Goal: Transaction & Acquisition: Purchase product/service

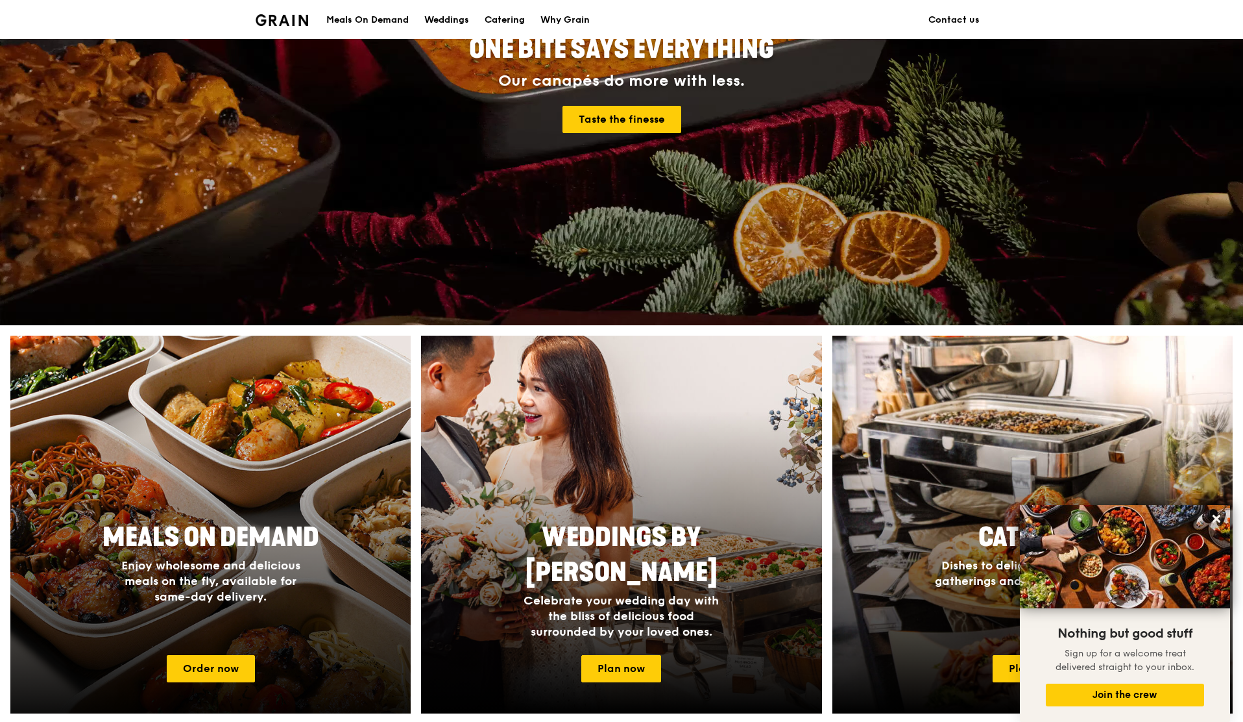
scroll to position [256, 0]
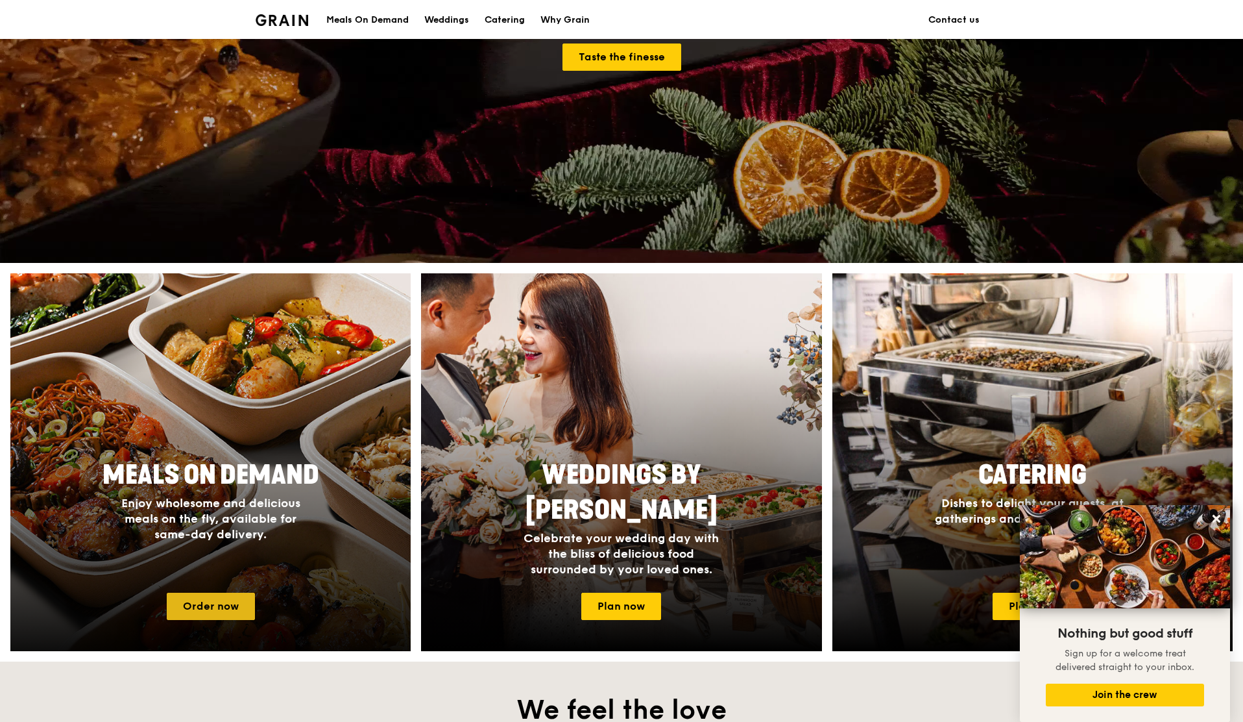
click at [200, 596] on link "Order now" at bounding box center [211, 605] width 88 height 27
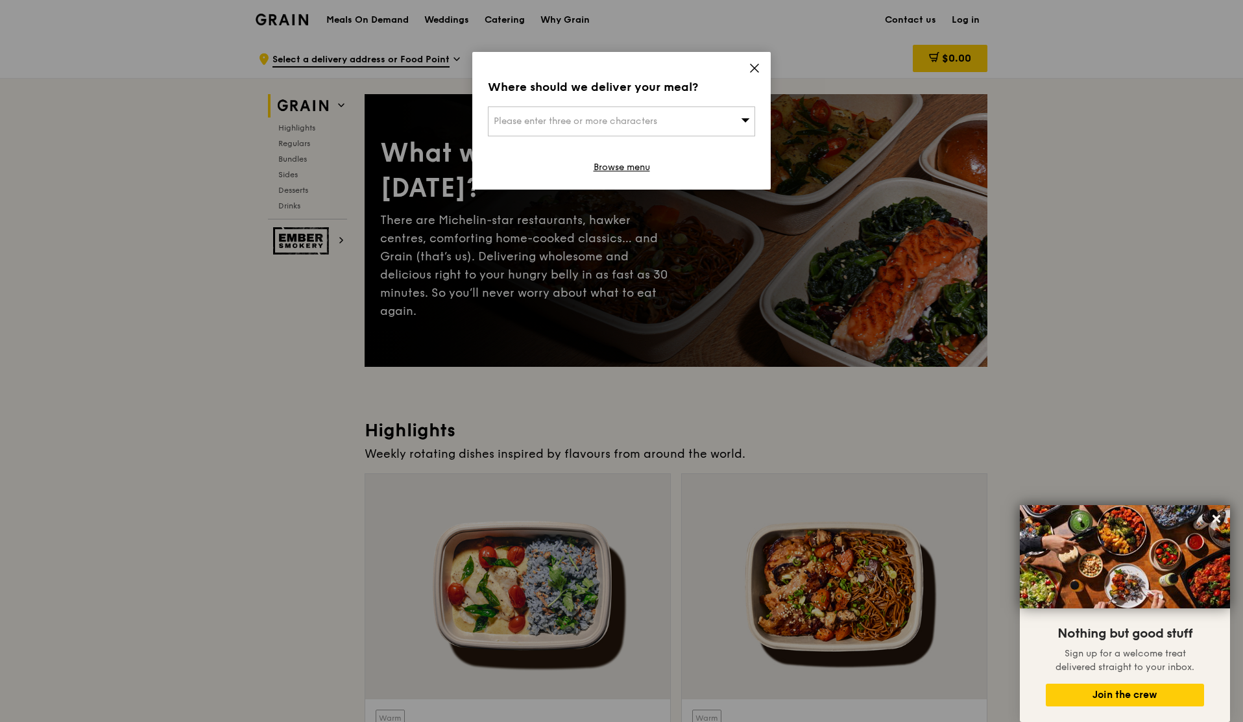
click at [758, 64] on icon at bounding box center [755, 68] width 8 height 8
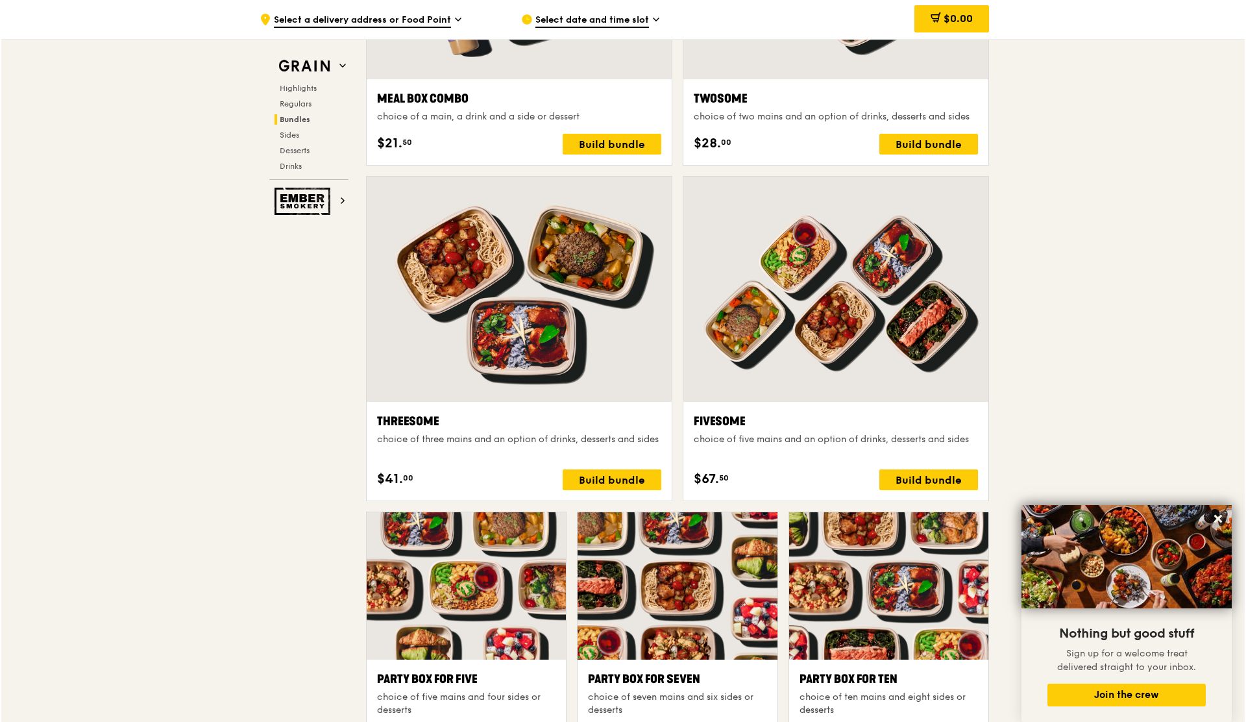
scroll to position [2106, 0]
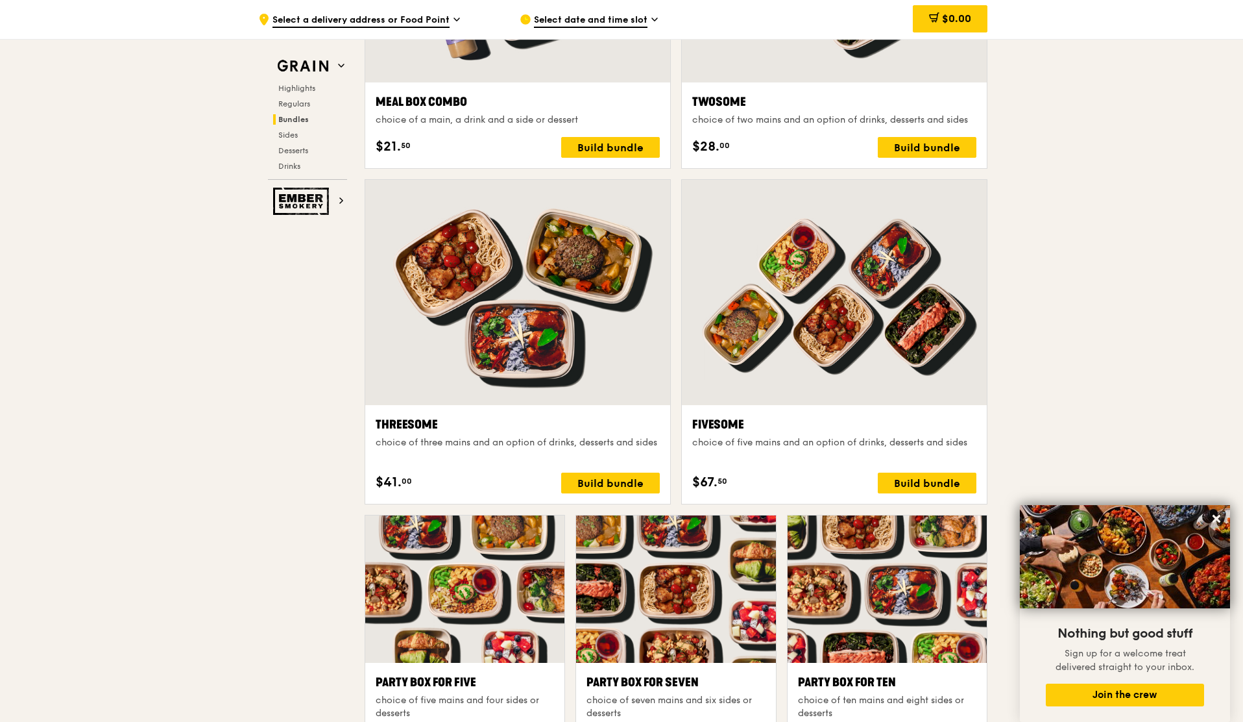
click at [904, 494] on div "Fivesome choice of five mains and an option of drinks, desserts and sides $67. …" at bounding box center [834, 454] width 305 height 99
click at [905, 481] on div "Build bundle" at bounding box center [927, 482] width 99 height 21
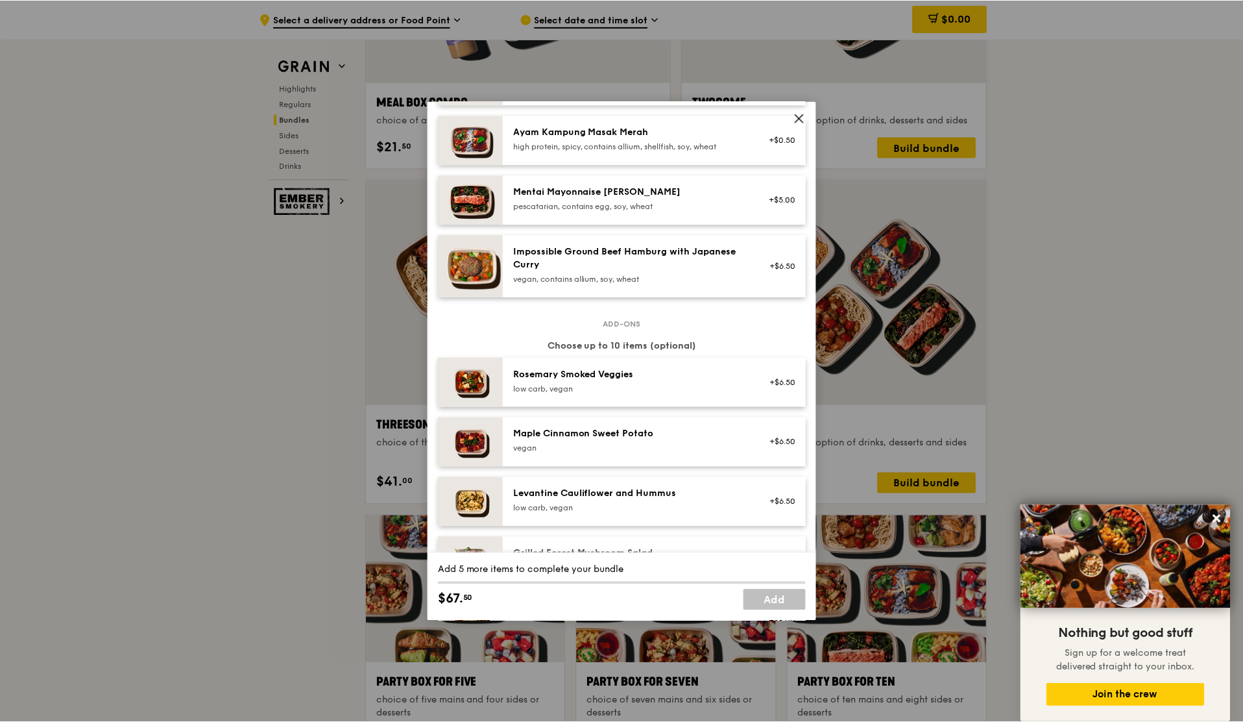
scroll to position [372, 0]
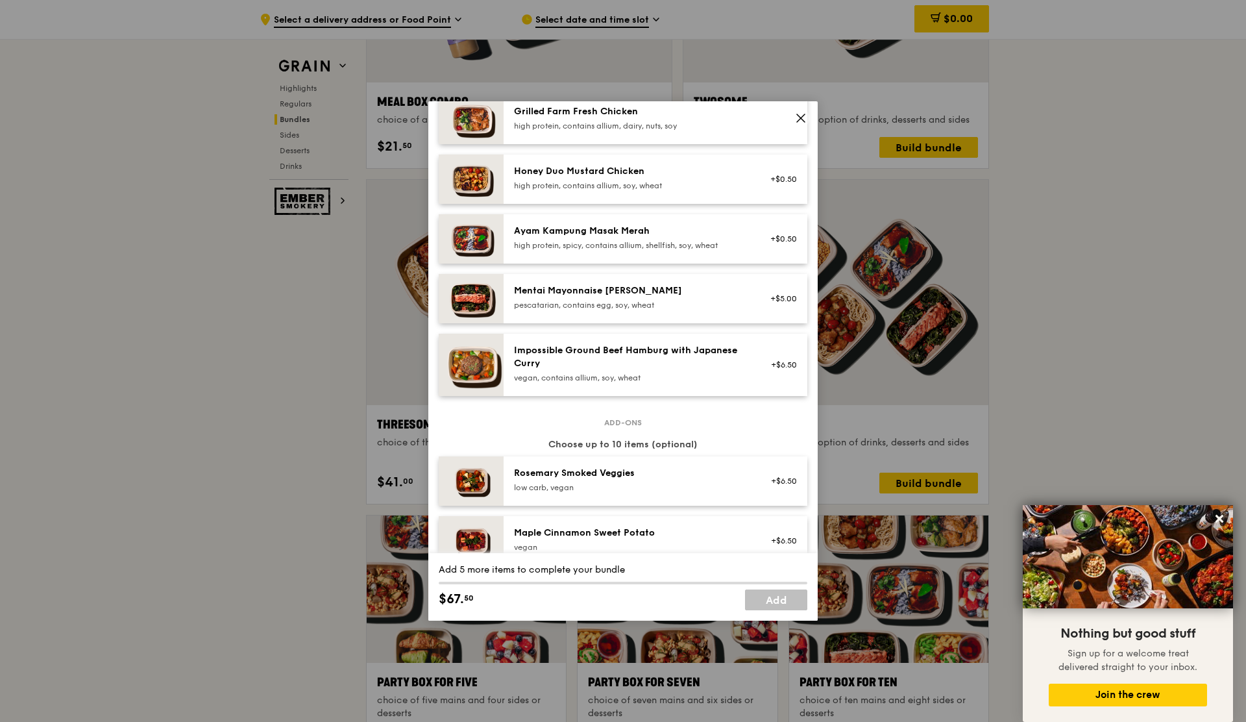
click at [801, 117] on icon at bounding box center [801, 118] width 8 height 8
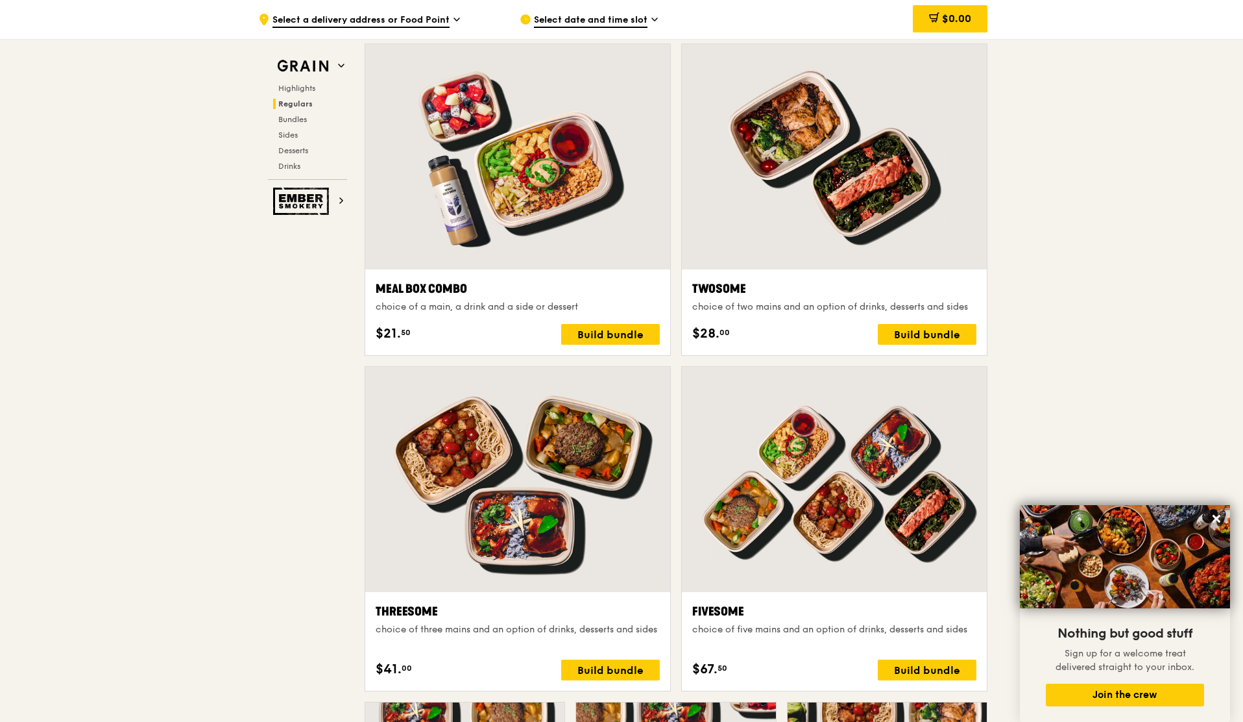
scroll to position [1548, 0]
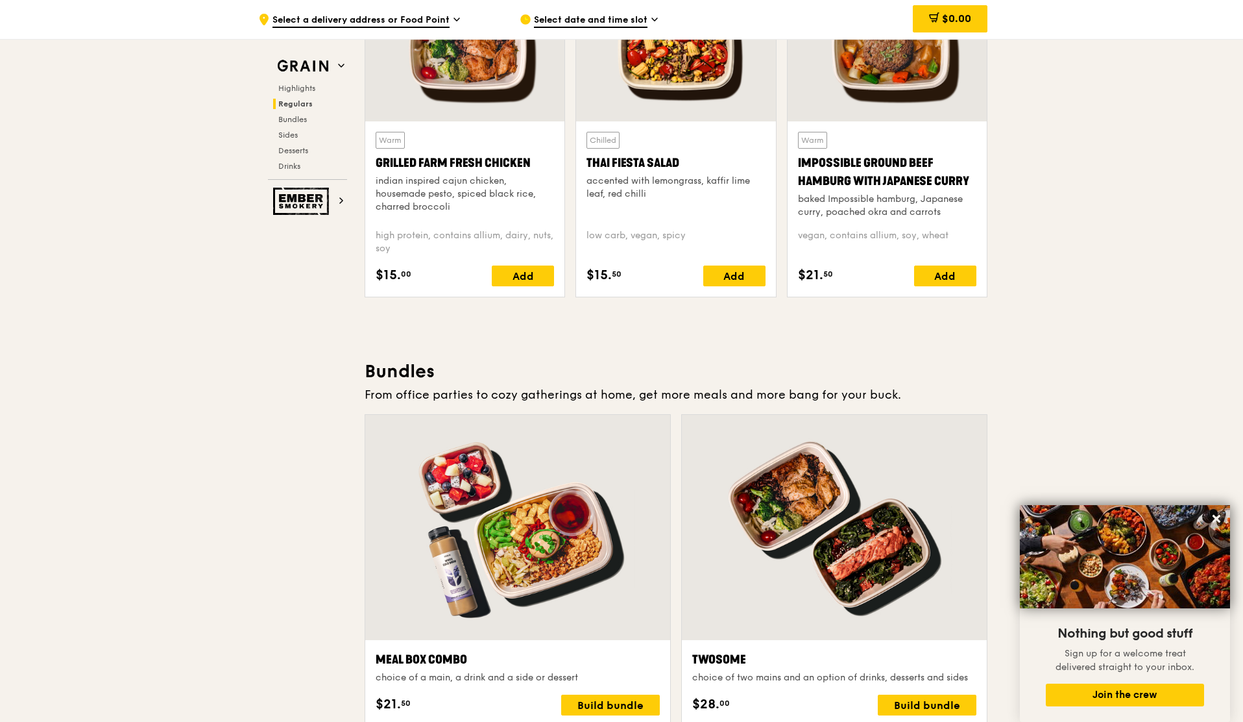
click at [583, 12] on div "Select date and time slot" at bounding box center [640, 19] width 241 height 39
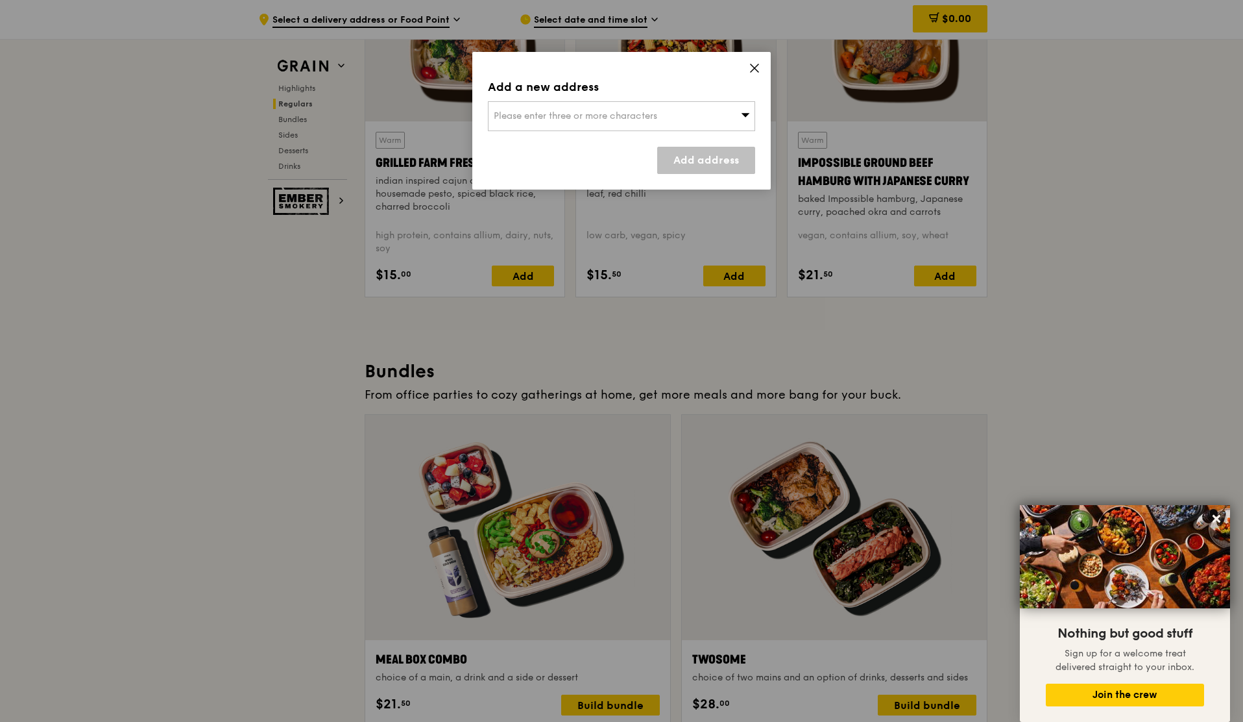
click at [606, 114] on span "Please enter three or more characters" at bounding box center [576, 115] width 164 height 11
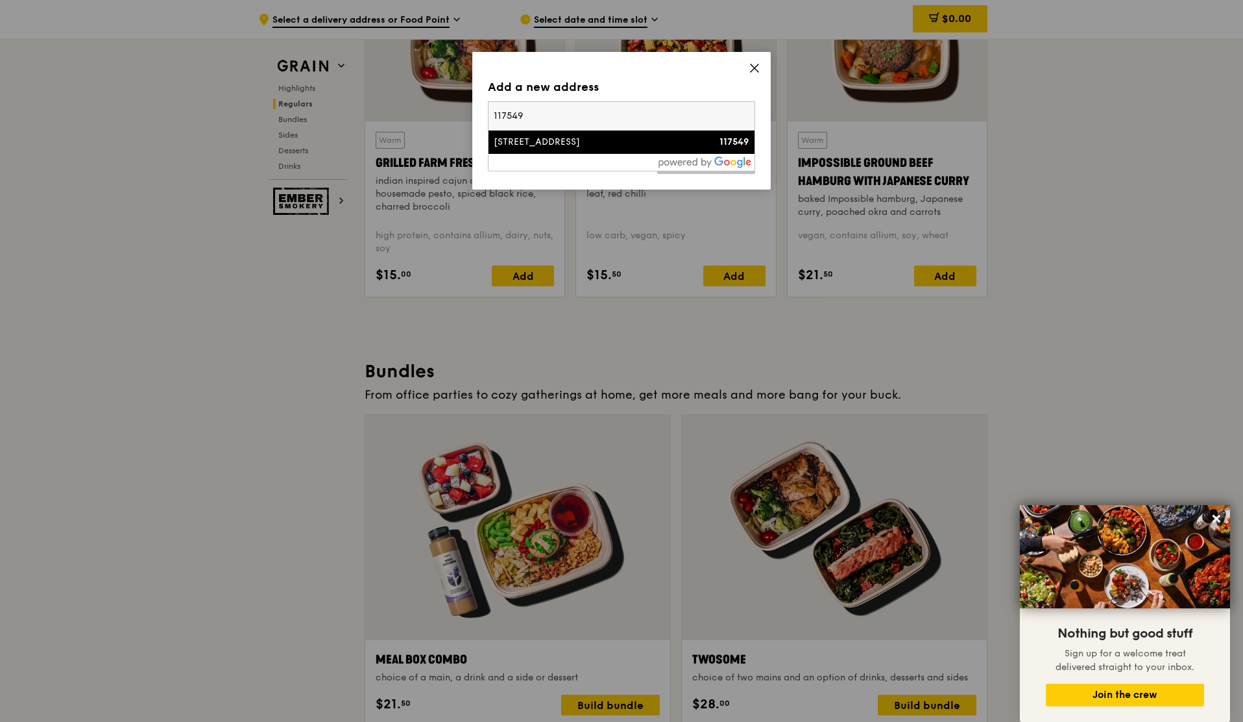
type input "117549"
click at [561, 145] on div "[STREET_ADDRESS]" at bounding box center [590, 142] width 192 height 13
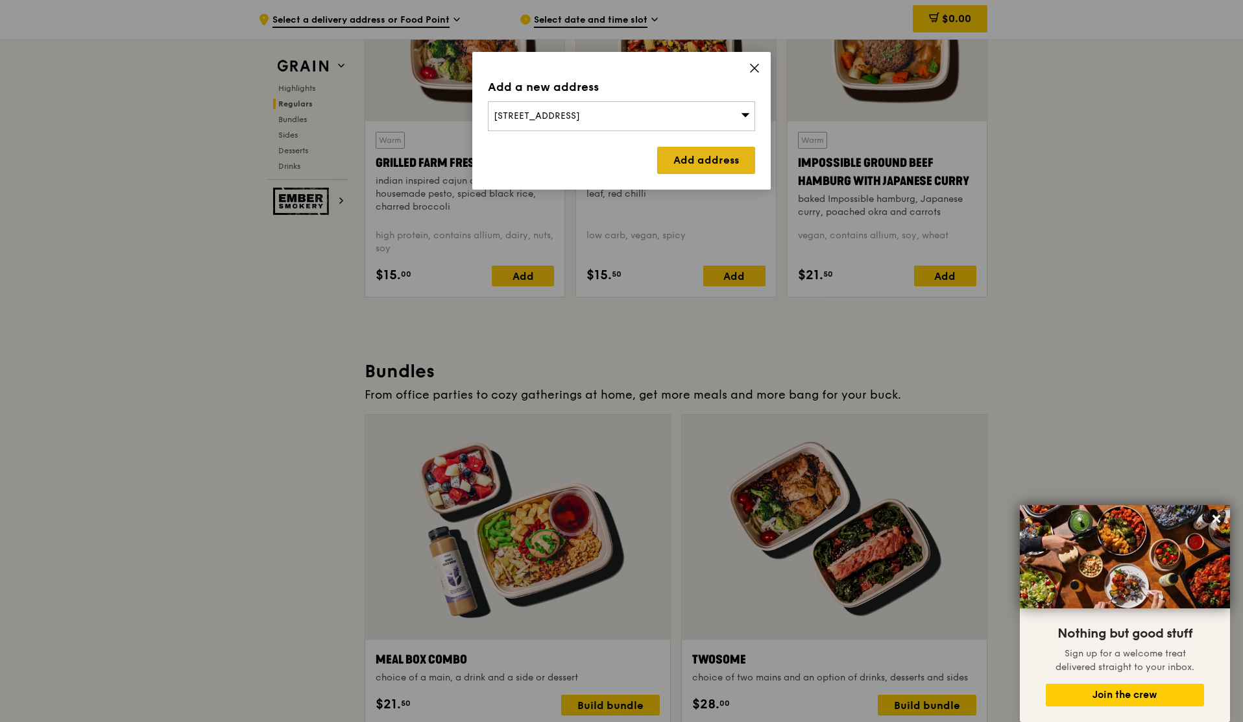
click at [717, 166] on link "Add address" at bounding box center [706, 160] width 98 height 27
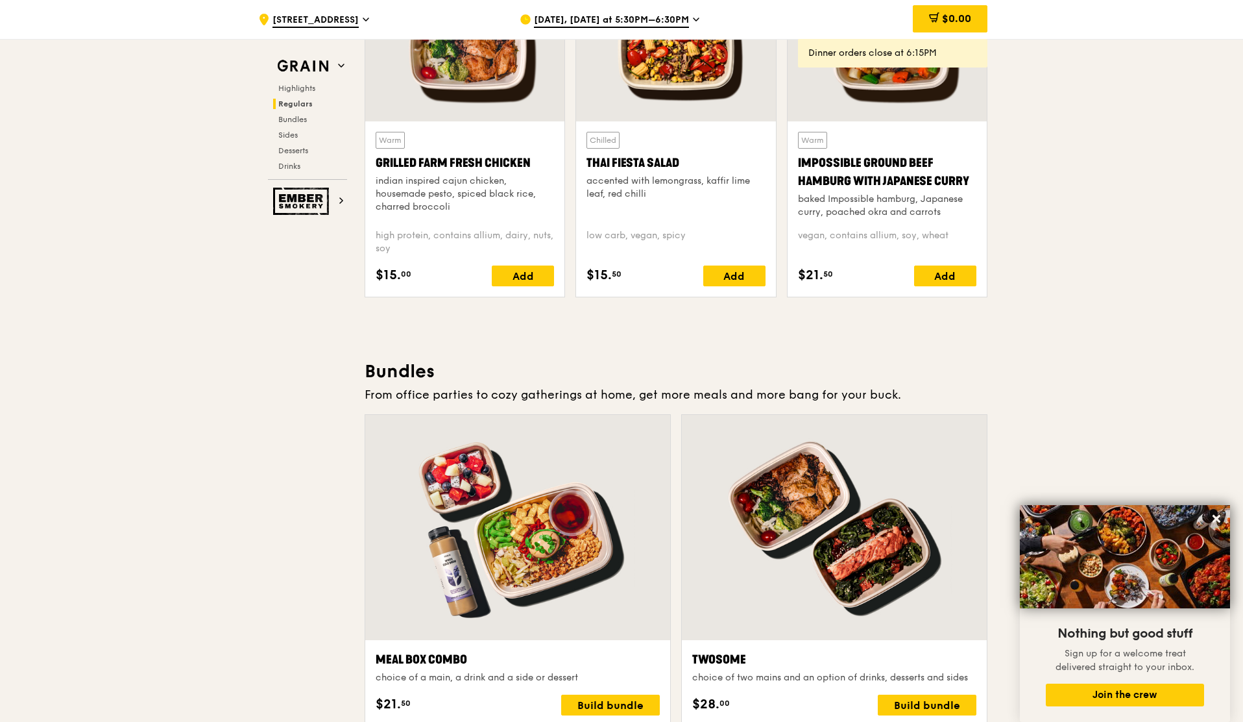
click at [625, 22] on span "[DATE], [DATE] at 5:30PM–6:30PM" at bounding box center [611, 21] width 155 height 14
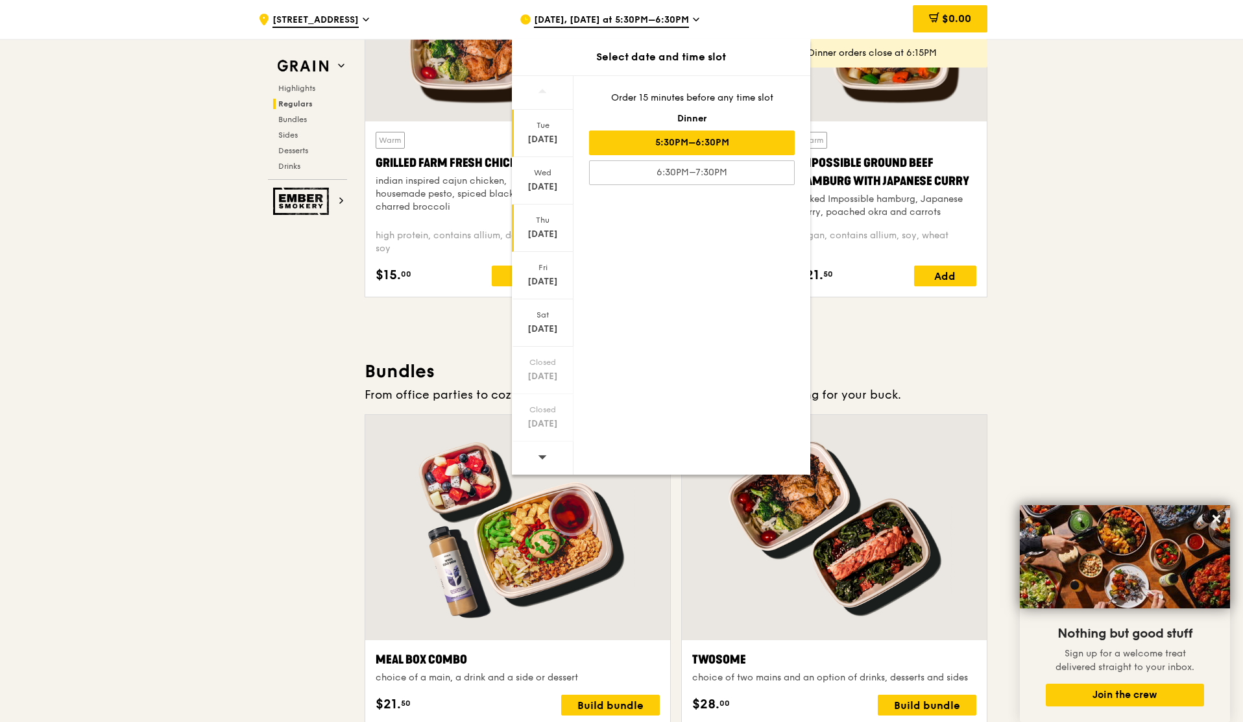
click at [559, 215] on div "Thu" at bounding box center [543, 220] width 58 height 10
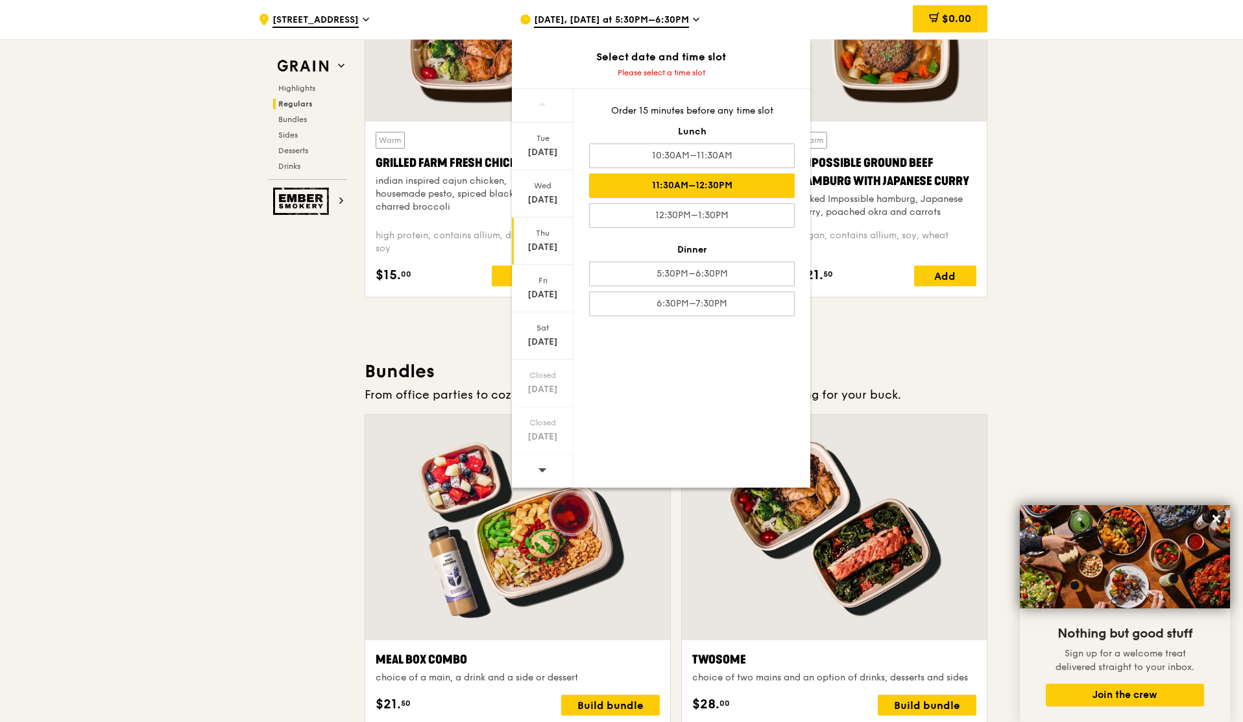
click at [635, 195] on div "11:30AM–12:30PM" at bounding box center [692, 185] width 206 height 25
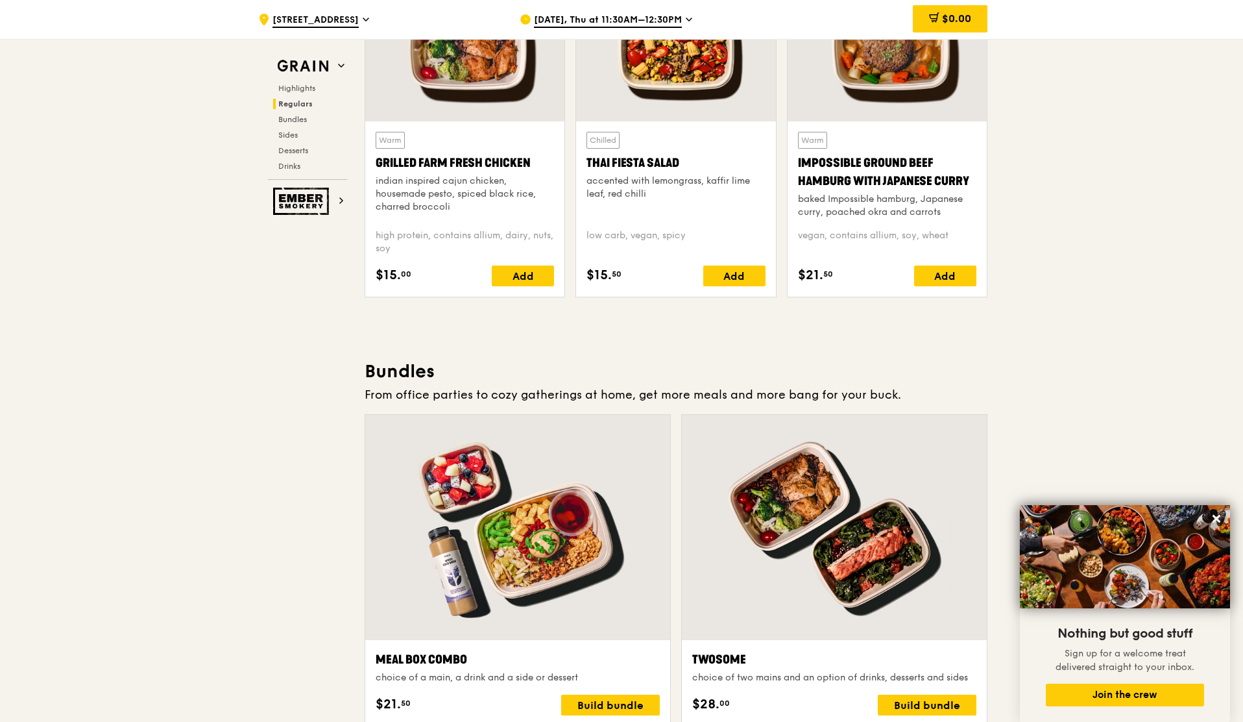
click at [511, 0] on div "[DATE], Thu at 11:30AM–12:30PM" at bounding box center [640, 19] width 262 height 39
click at [820, 23] on div "$0.00" at bounding box center [883, 19] width 209 height 39
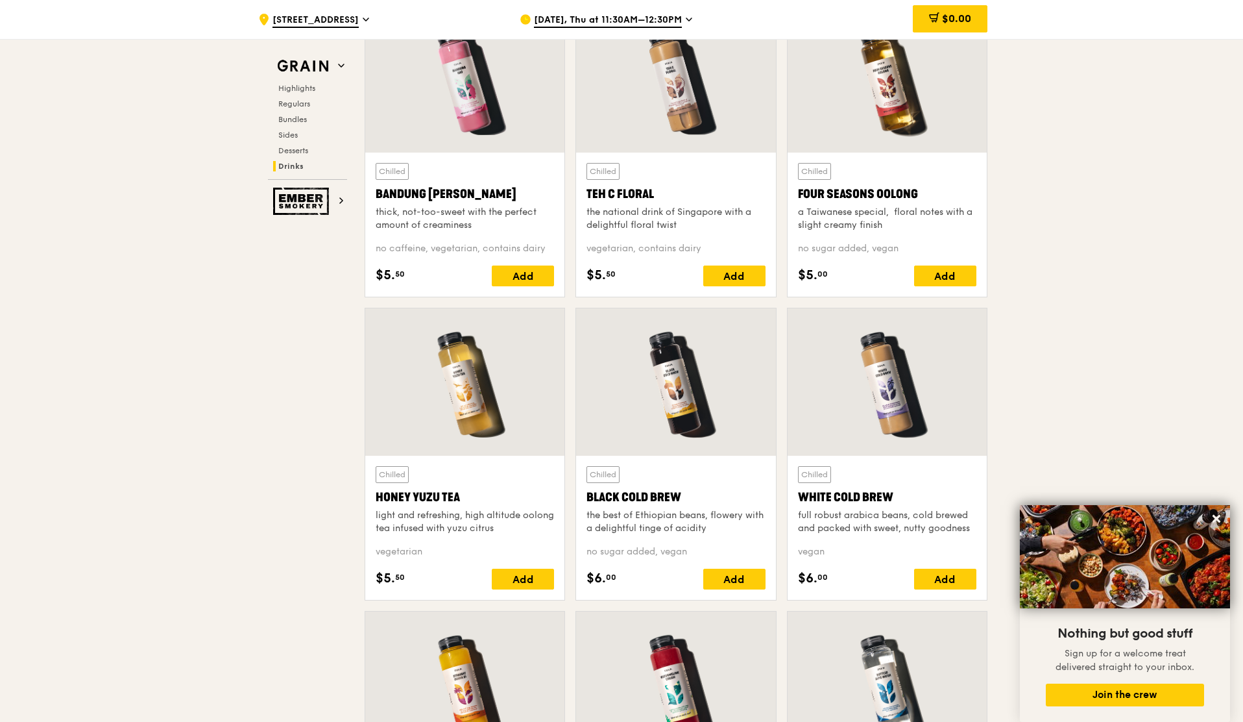
scroll to position [4598, 0]
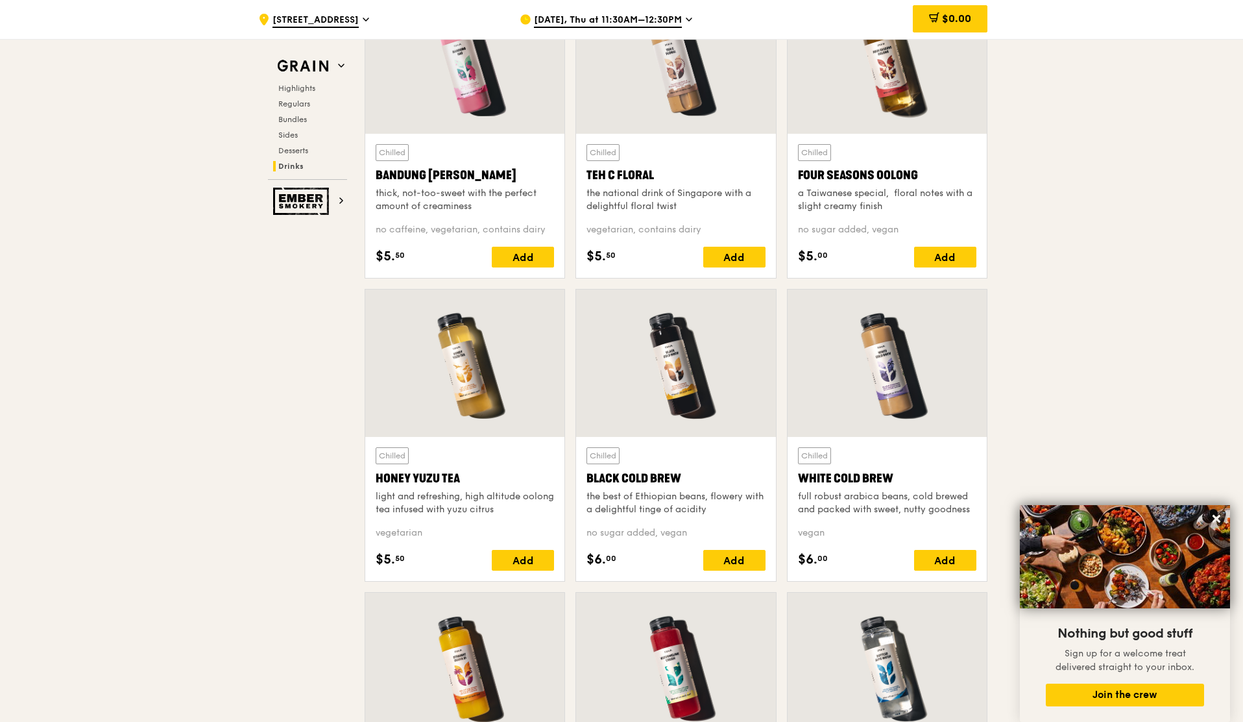
drag, startPoint x: 737, startPoint y: 477, endPoint x: 583, endPoint y: 481, distance: 153.8
click at [583, 481] on div "Chilled Black Cold Brew the best of Ethiopian beans, flowery with a delightful …" at bounding box center [675, 509] width 199 height 144
copy div "Black Cold Brew"
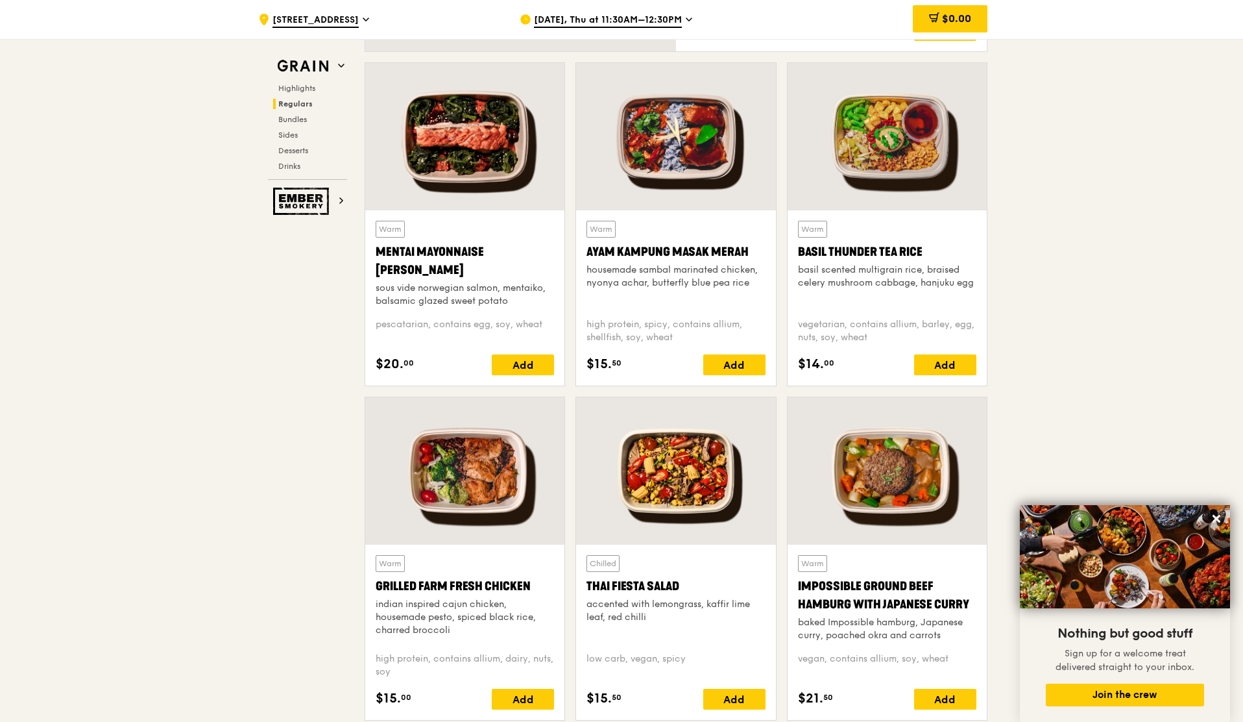
scroll to position [1106, 0]
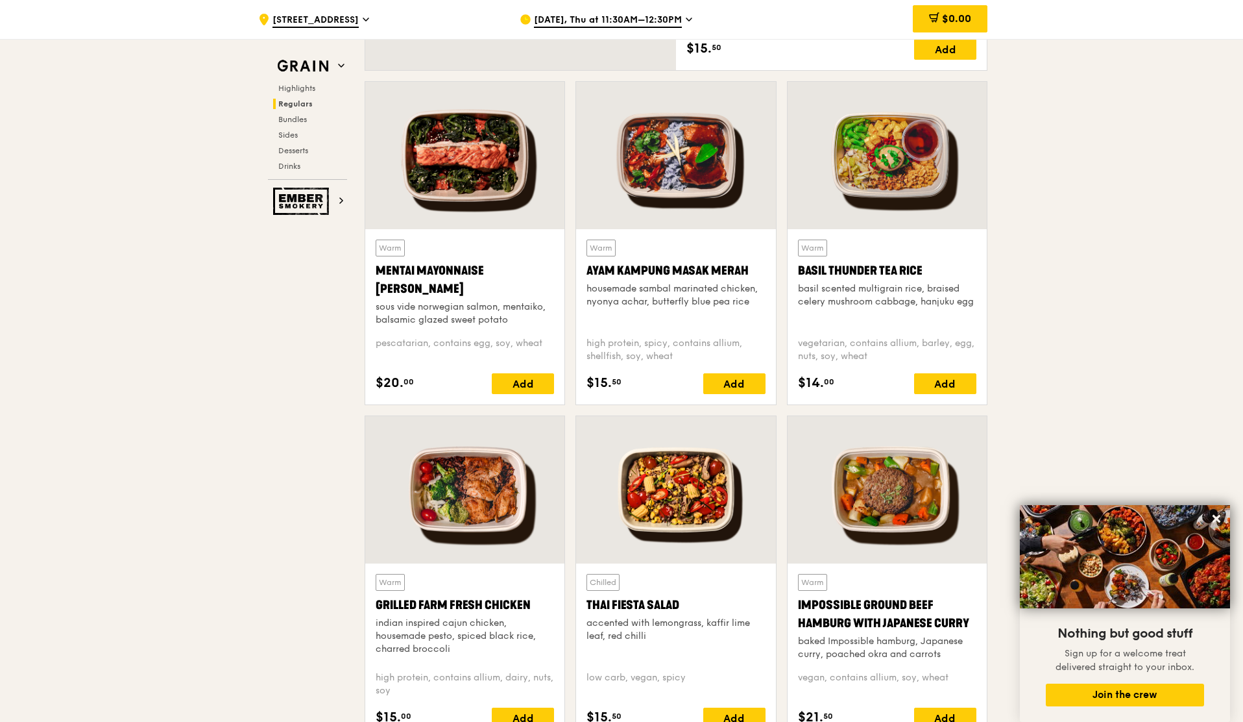
drag, startPoint x: 949, startPoint y: 262, endPoint x: 926, endPoint y: 263, distance: 22.8
click at [926, 263] on div "Basil Thunder Tea Rice" at bounding box center [887, 271] width 178 height 18
copy div "Basil Thunder Tea Rice"
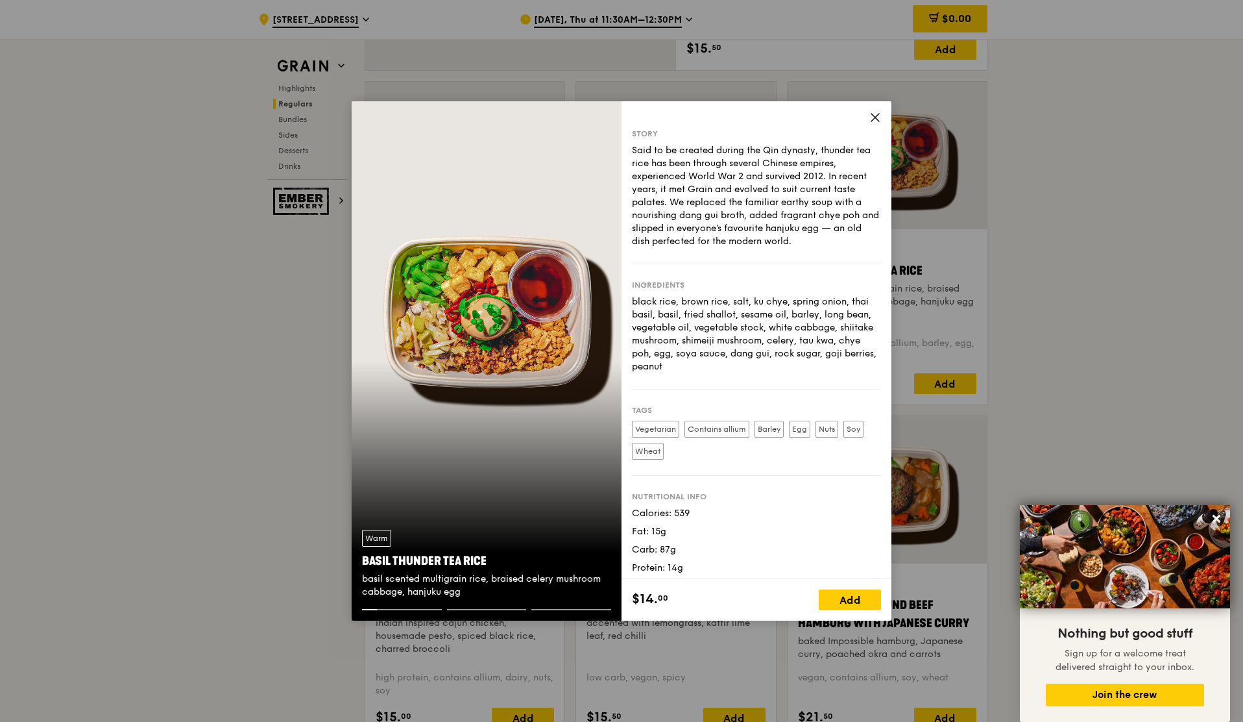
drag, startPoint x: 509, startPoint y: 548, endPoint x: 493, endPoint y: 559, distance: 18.7
click at [493, 559] on div "Warm Basil Thunder Tea Rice basil scented multigrain rice, braised celery mushr…" at bounding box center [487, 564] width 270 height 90
copy div "Basil Thunder Tea Rice"
